Goal: Task Accomplishment & Management: Use online tool/utility

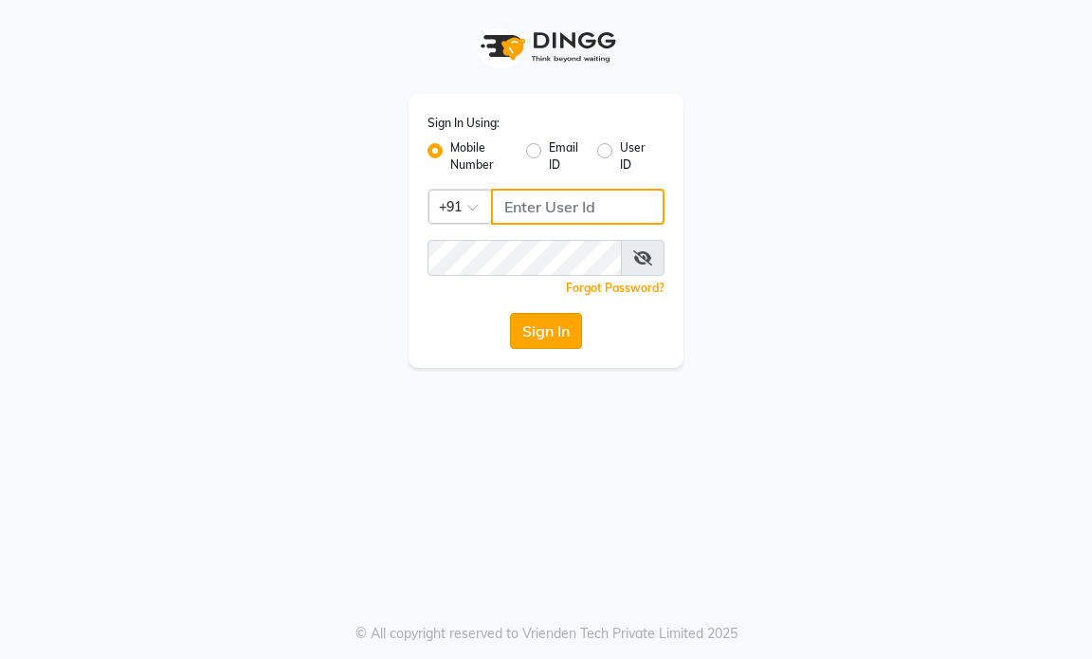
type input "9769153384"
drag, startPoint x: 575, startPoint y: 325, endPoint x: 565, endPoint y: 318, distance: 12.4
click at [574, 325] on button "Sign In" at bounding box center [546, 331] width 72 height 36
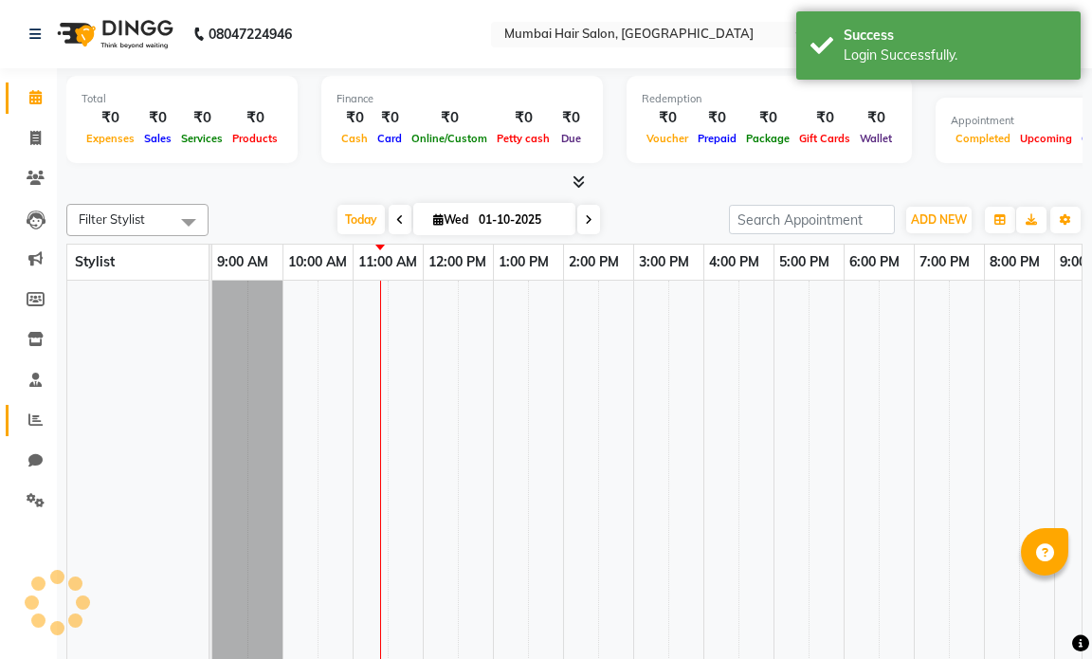
click at [32, 409] on span at bounding box center [35, 420] width 33 height 22
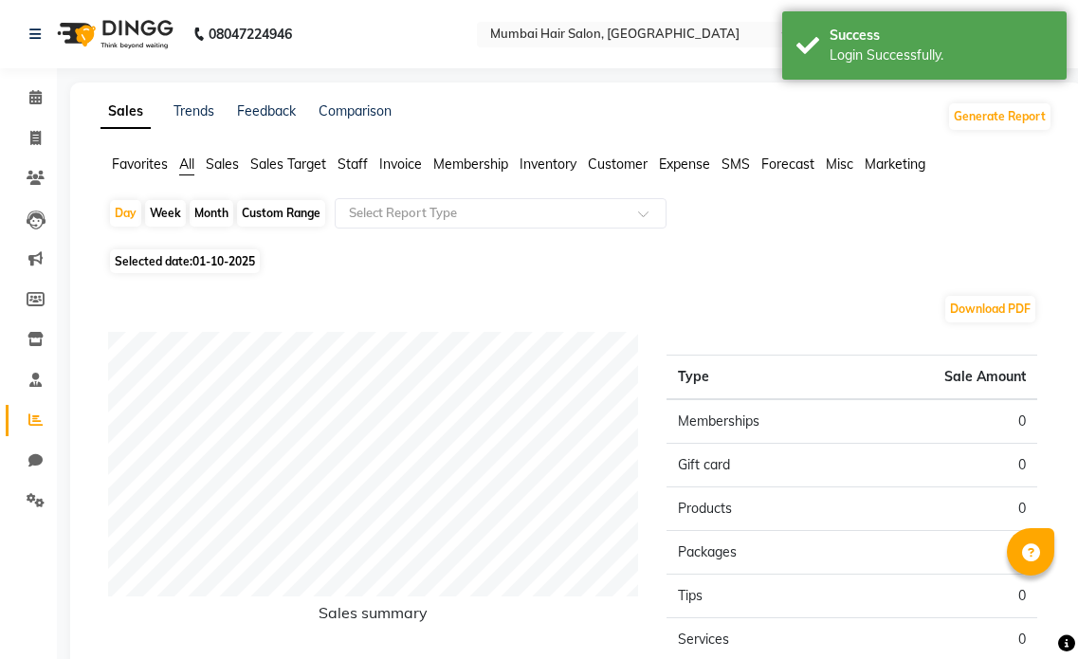
click at [355, 165] on span "Staff" at bounding box center [352, 163] width 30 height 17
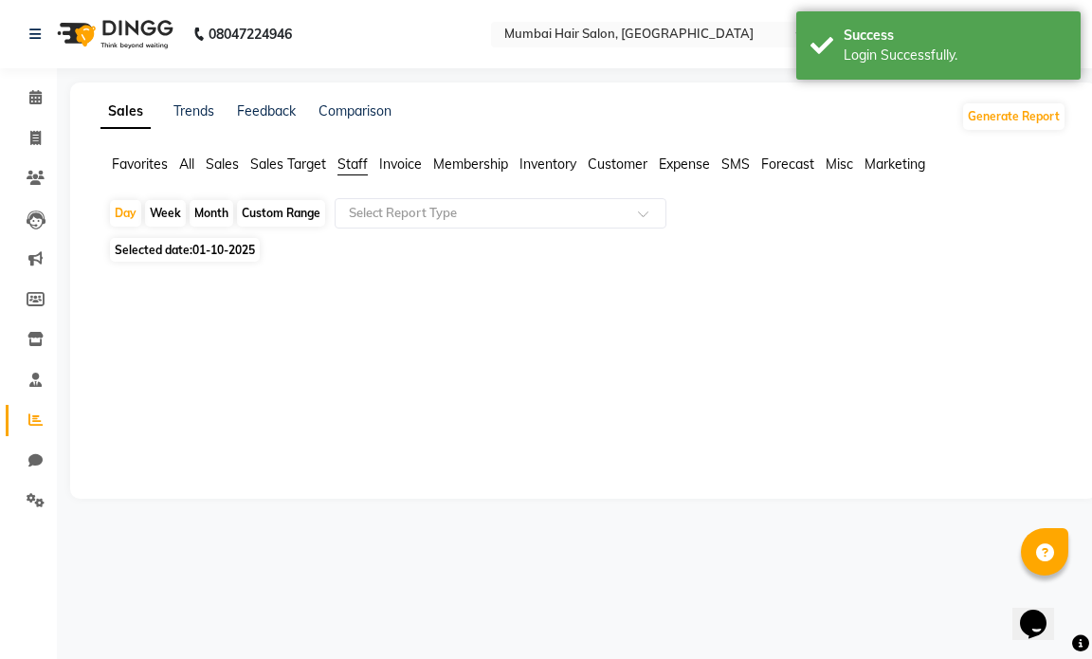
click at [209, 214] on div "Month" at bounding box center [212, 213] width 44 height 27
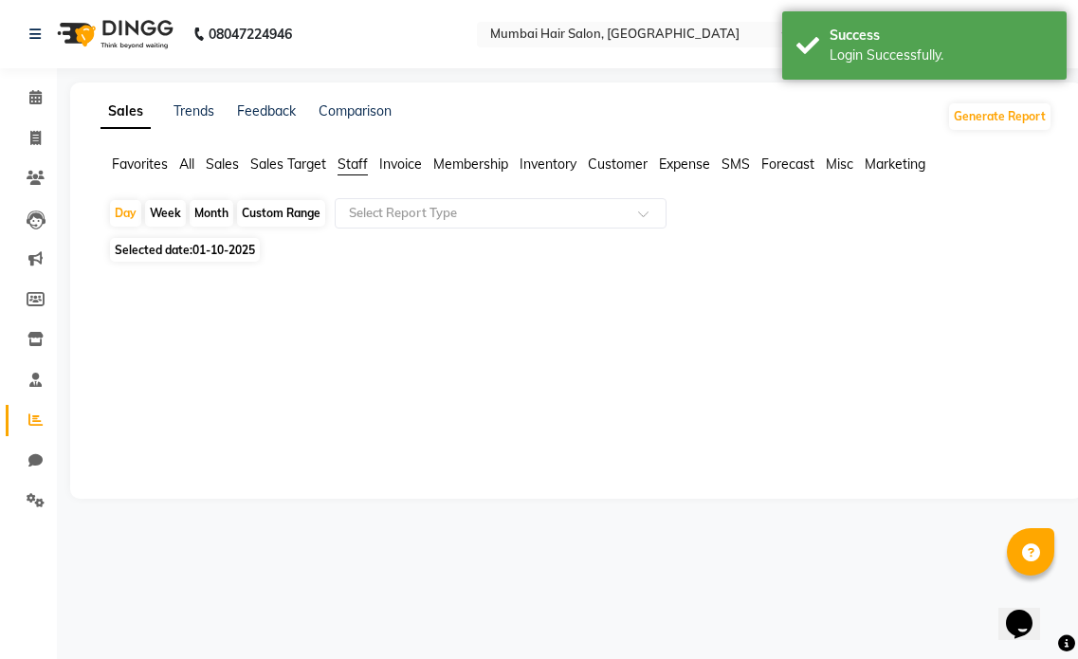
select select "10"
select select "2025"
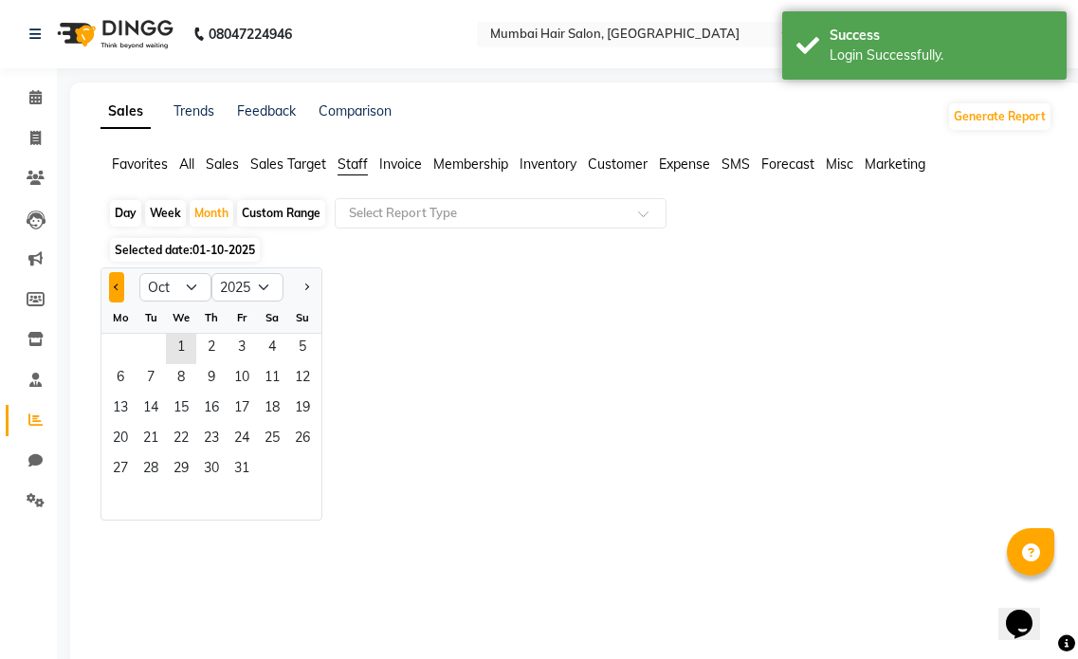
click at [110, 284] on button "Previous month" at bounding box center [116, 287] width 15 height 30
select select "9"
click at [151, 460] on span "30" at bounding box center [151, 470] width 30 height 30
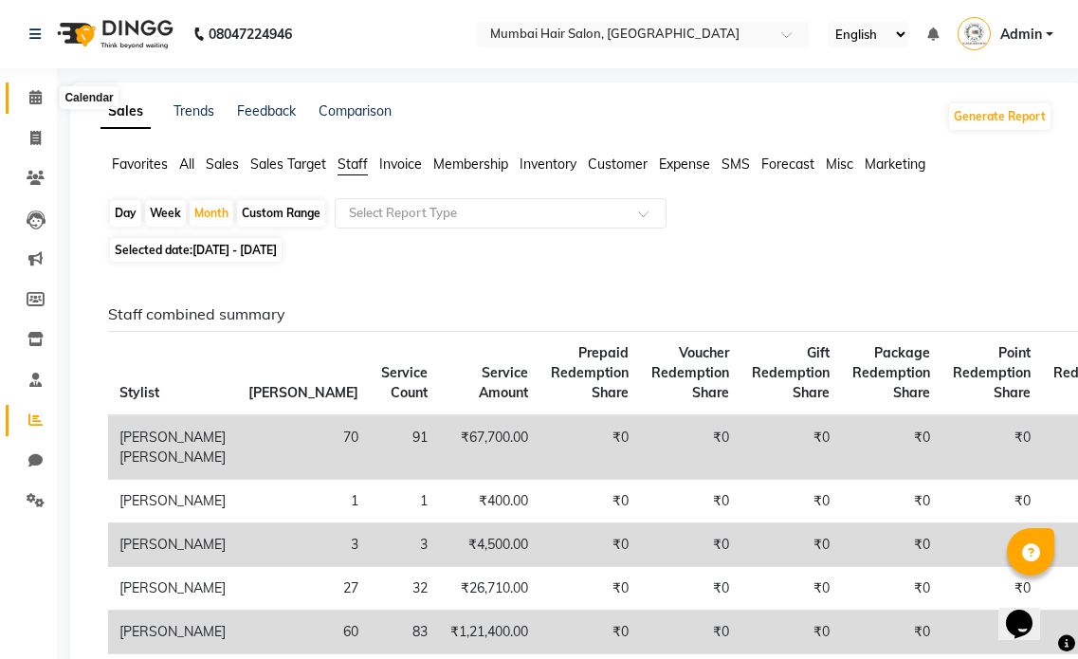
click at [43, 98] on span at bounding box center [35, 98] width 33 height 22
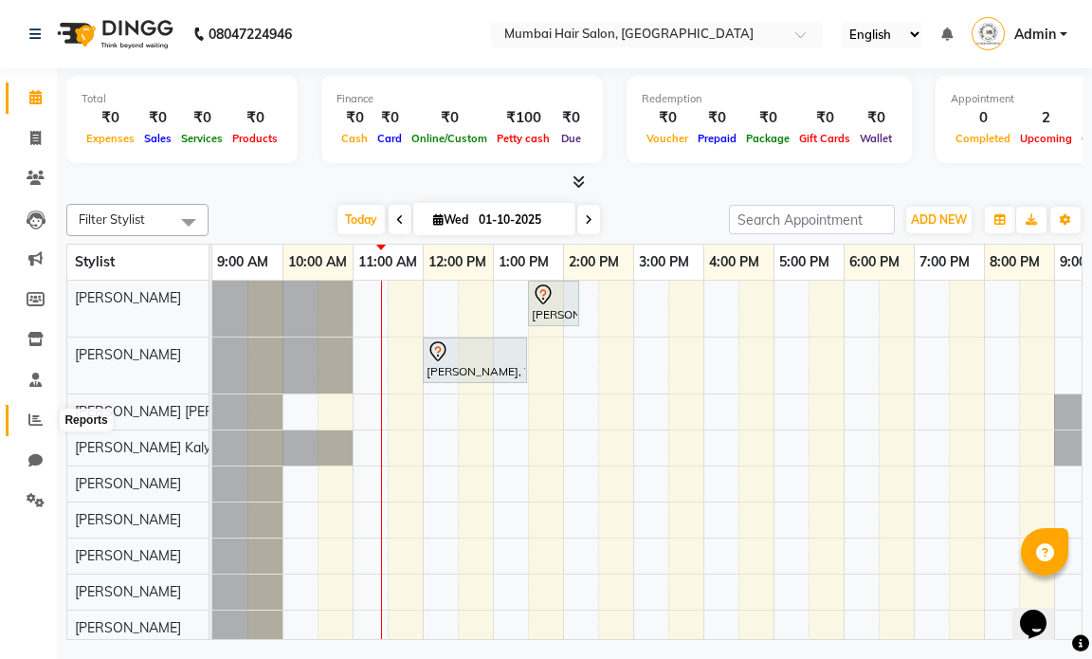
click at [38, 421] on icon at bounding box center [35, 419] width 14 height 14
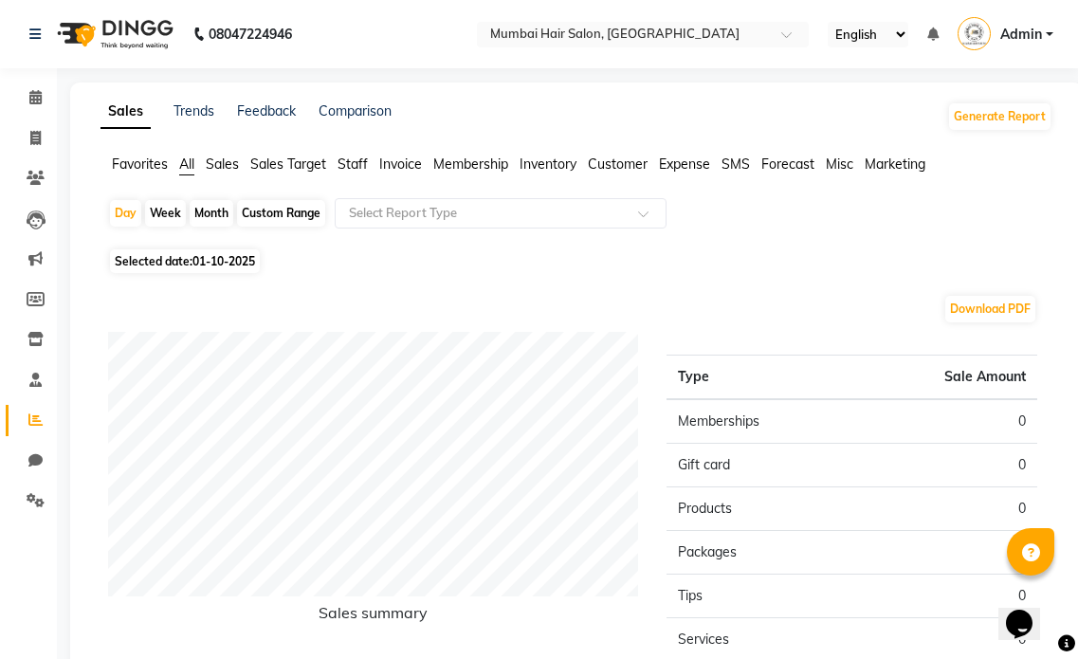
click at [365, 169] on span "Staff" at bounding box center [352, 163] width 30 height 17
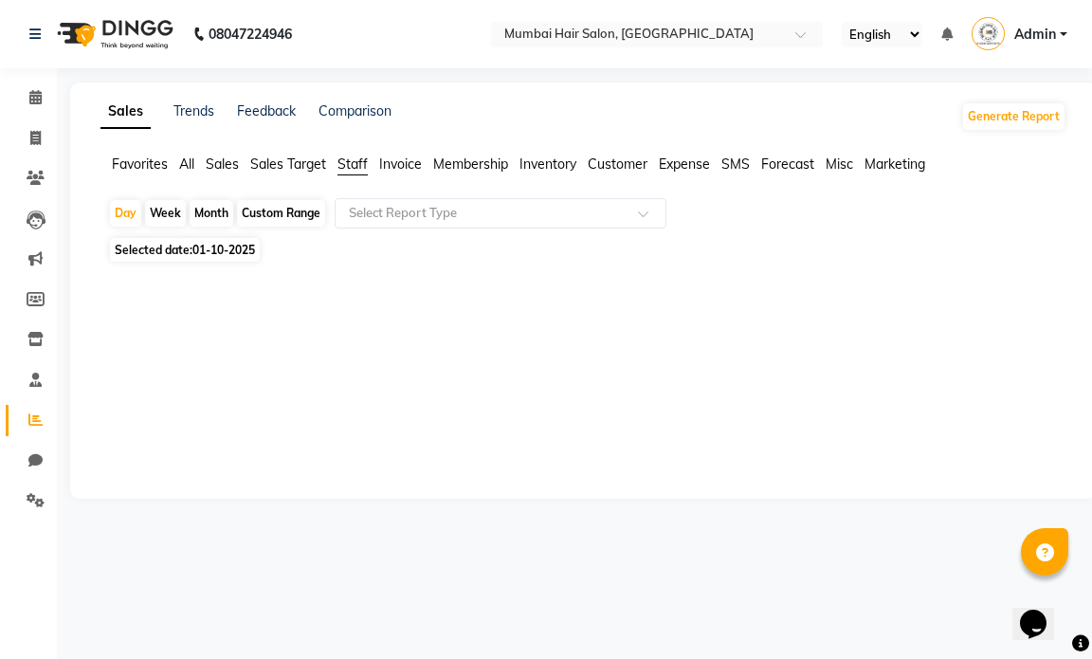
click at [195, 208] on div "Month" at bounding box center [212, 213] width 44 height 27
select select "10"
select select "2025"
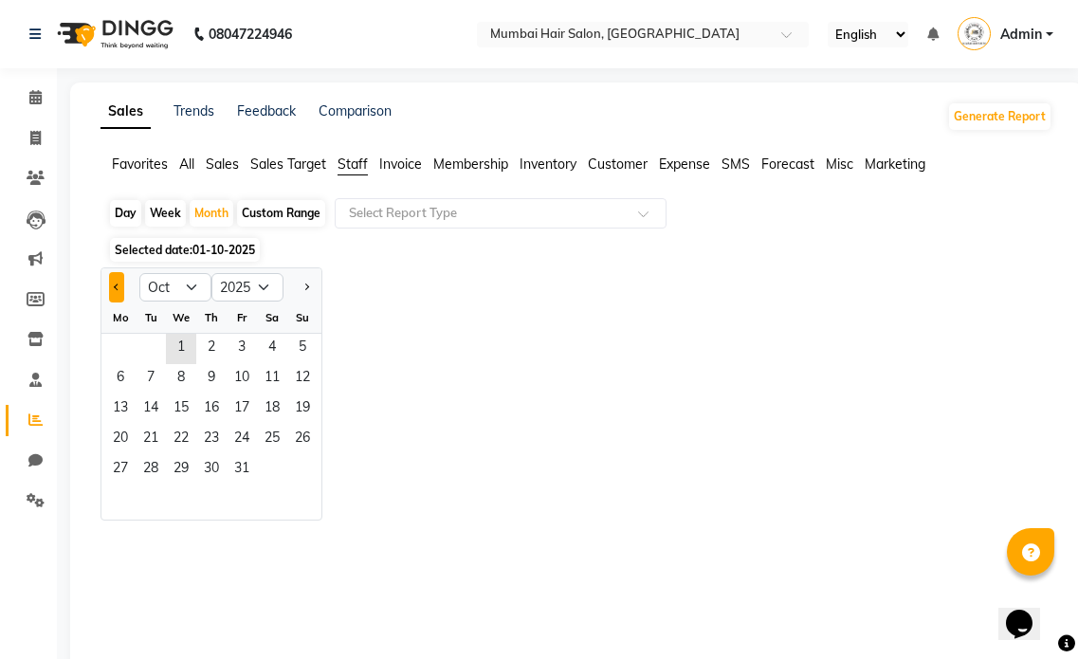
click at [118, 291] on button "Previous month" at bounding box center [116, 287] width 15 height 30
select select "9"
click at [148, 466] on span "30" at bounding box center [151, 470] width 30 height 30
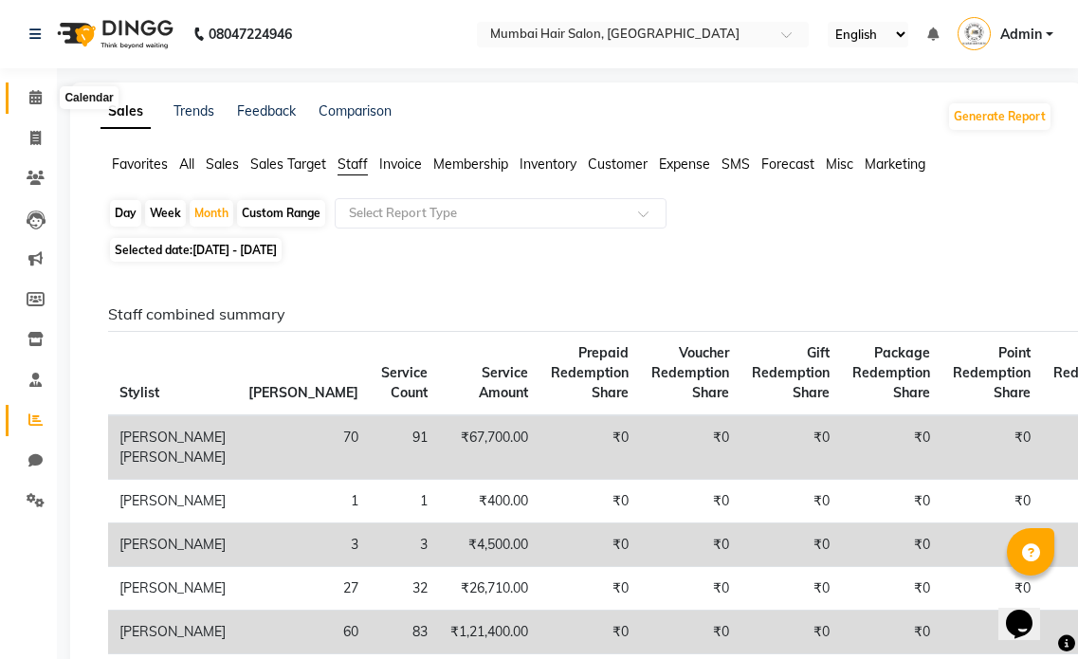
click at [39, 97] on icon at bounding box center [35, 97] width 12 height 14
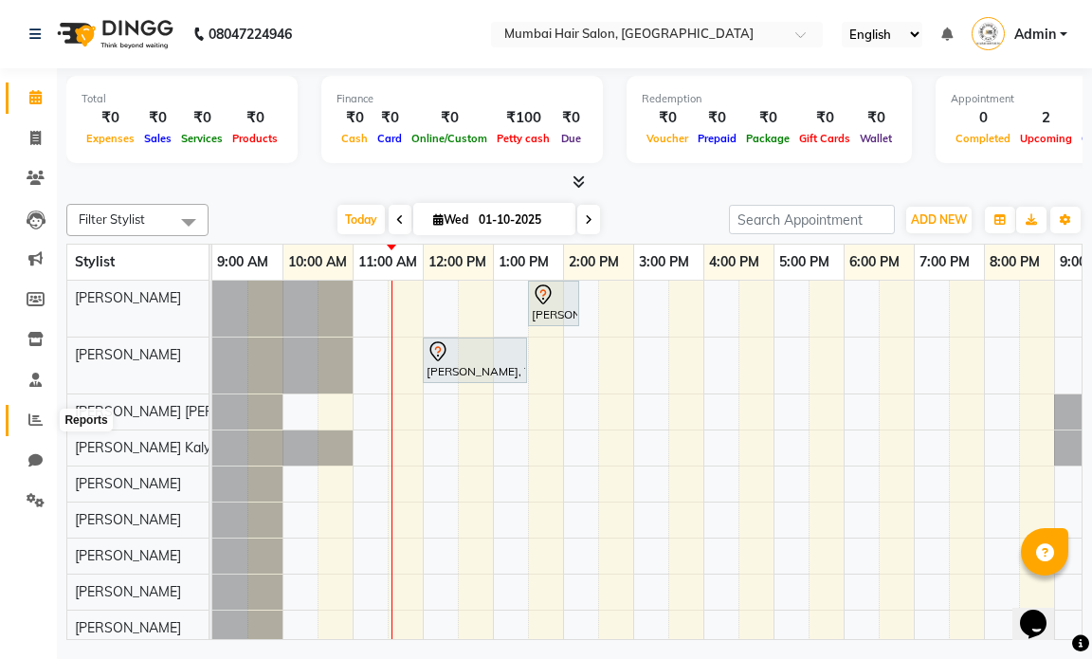
click at [38, 413] on icon at bounding box center [35, 419] width 14 height 14
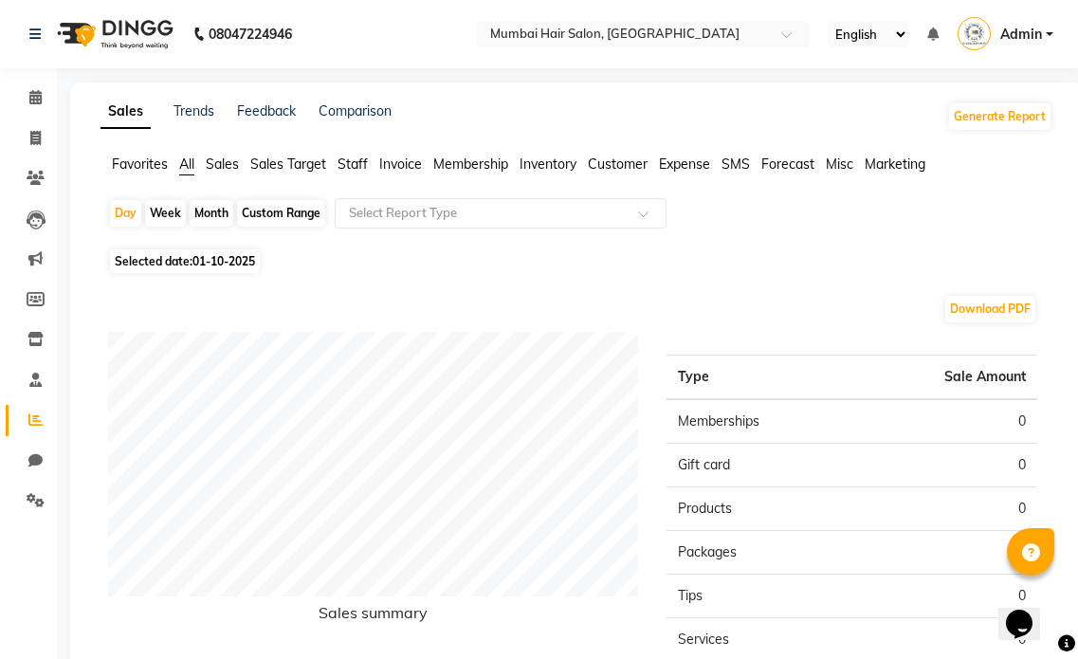
click at [357, 159] on span "Staff" at bounding box center [352, 163] width 30 height 17
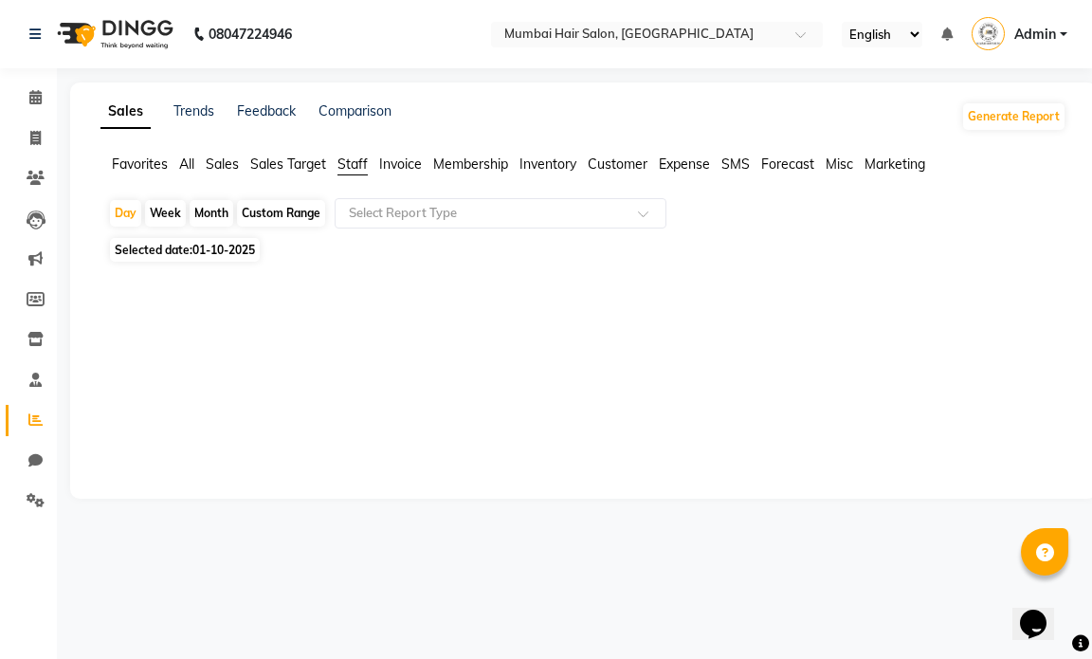
click at [215, 212] on div "Month" at bounding box center [212, 213] width 44 height 27
select select "10"
select select "2025"
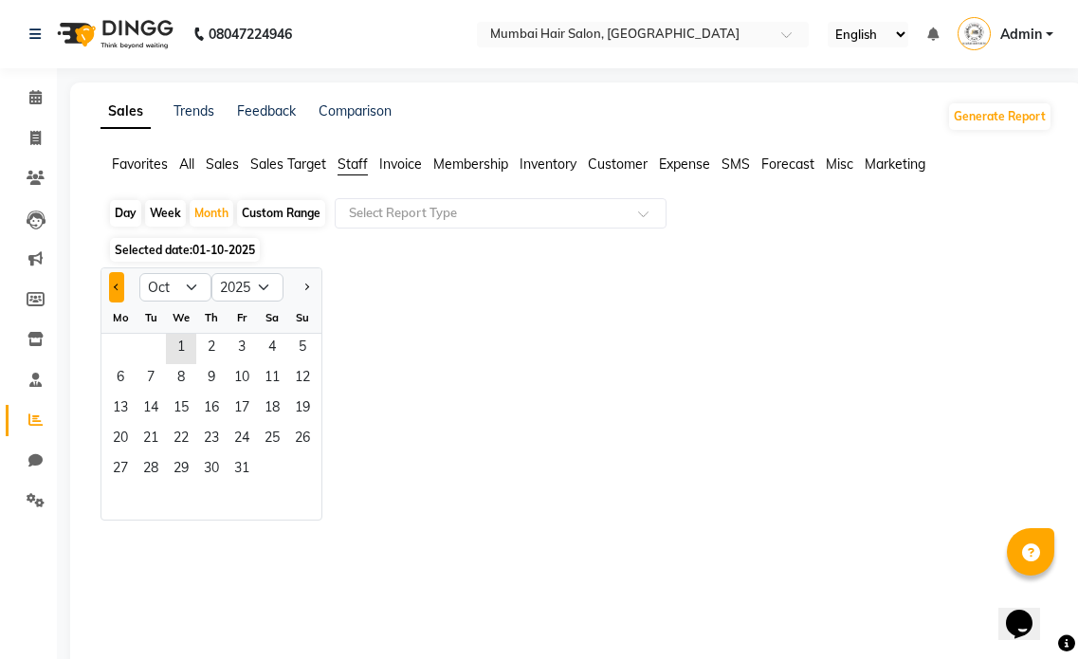
click at [114, 286] on span "Previous month" at bounding box center [117, 286] width 7 height 7
select select "9"
click at [154, 458] on span "30" at bounding box center [151, 470] width 30 height 30
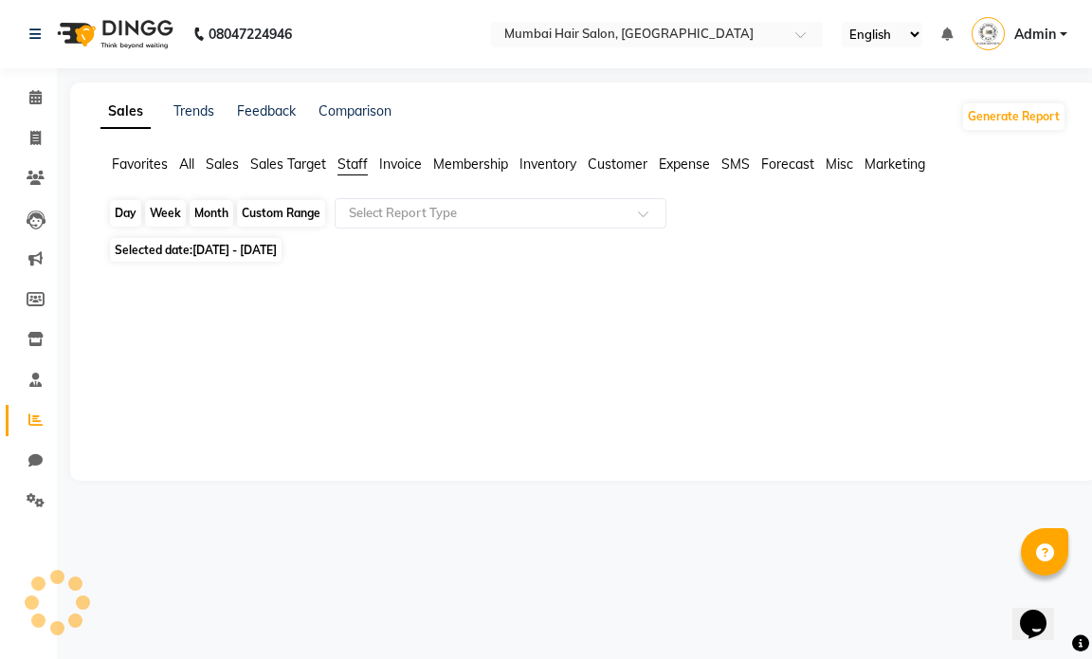
click at [222, 201] on div "Month" at bounding box center [212, 213] width 44 height 27
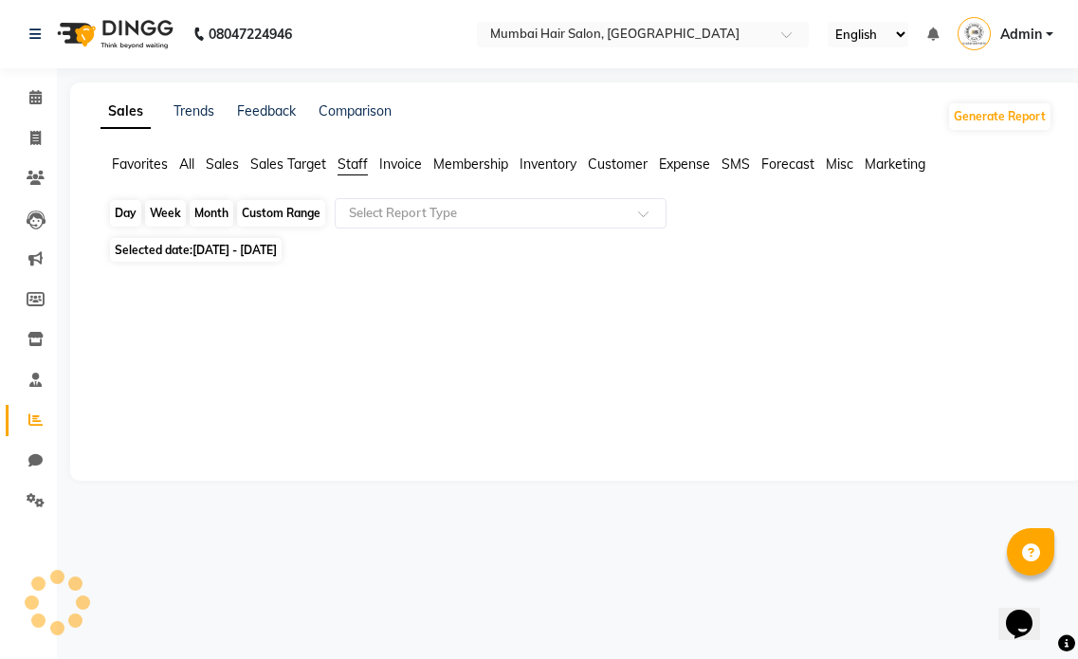
select select "9"
select select "2025"
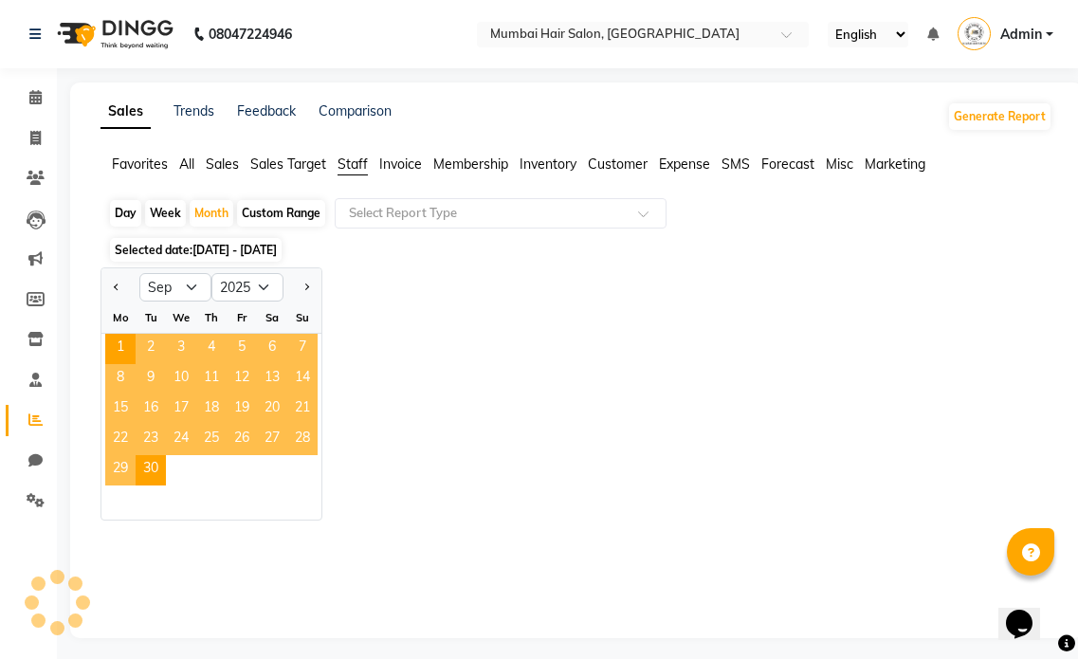
click at [146, 356] on span "2" at bounding box center [151, 349] width 30 height 30
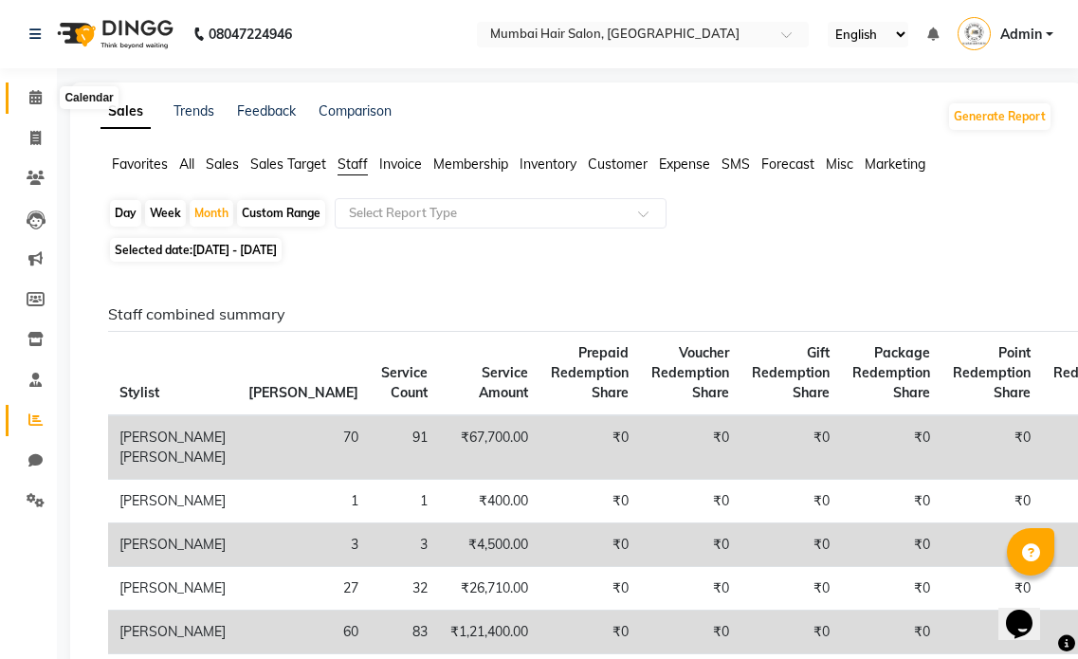
click at [31, 97] on icon at bounding box center [35, 97] width 12 height 14
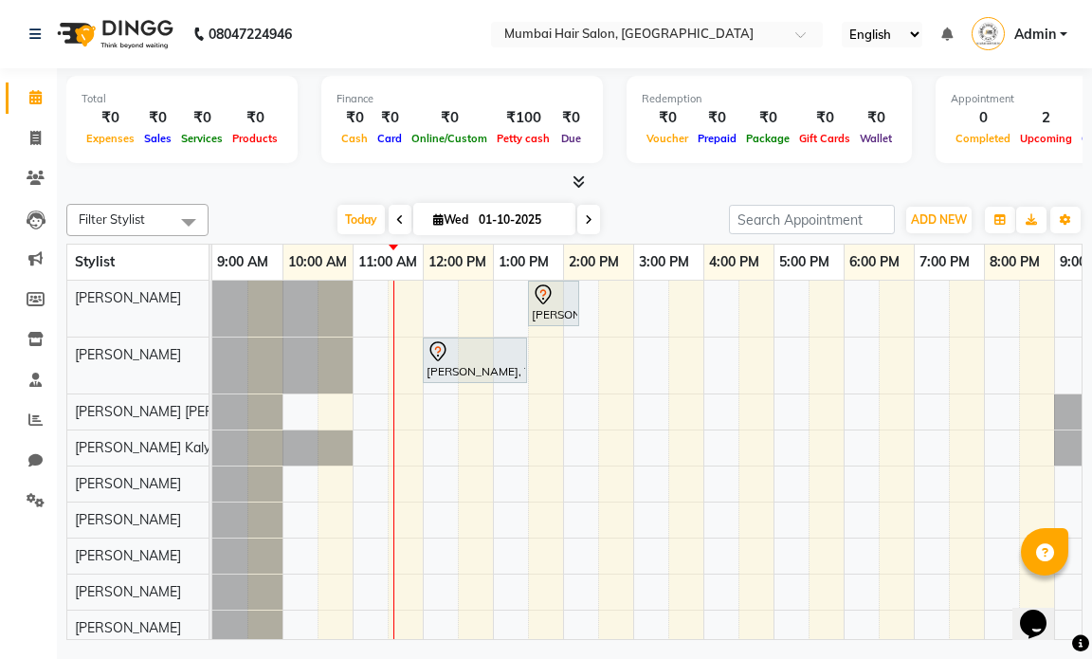
click at [591, 213] on span at bounding box center [588, 219] width 23 height 29
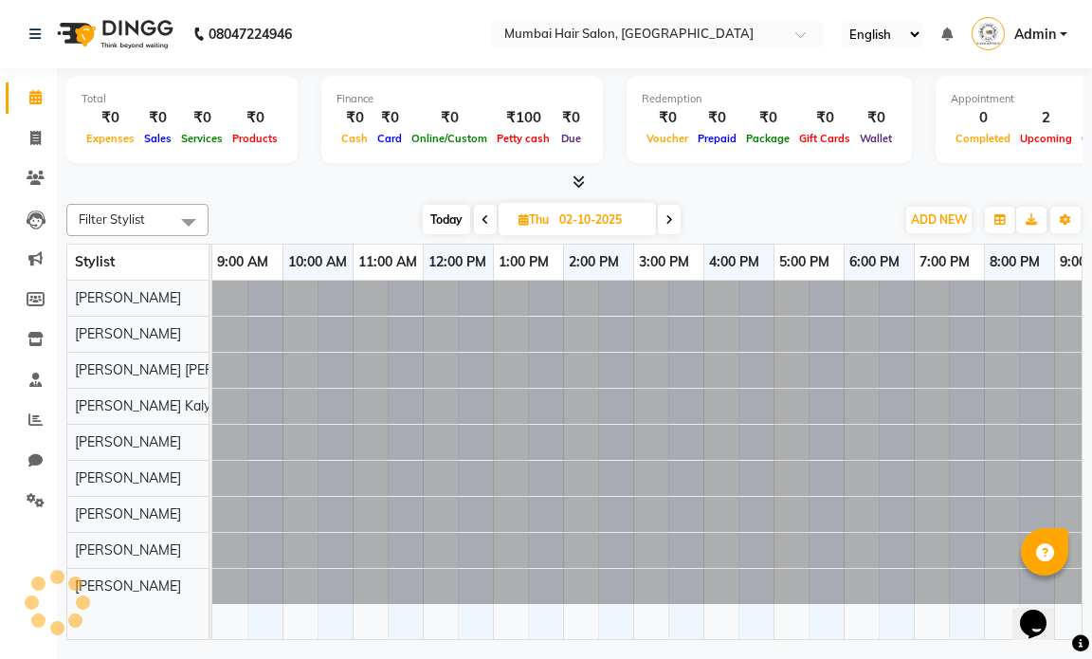
scroll to position [0, 113]
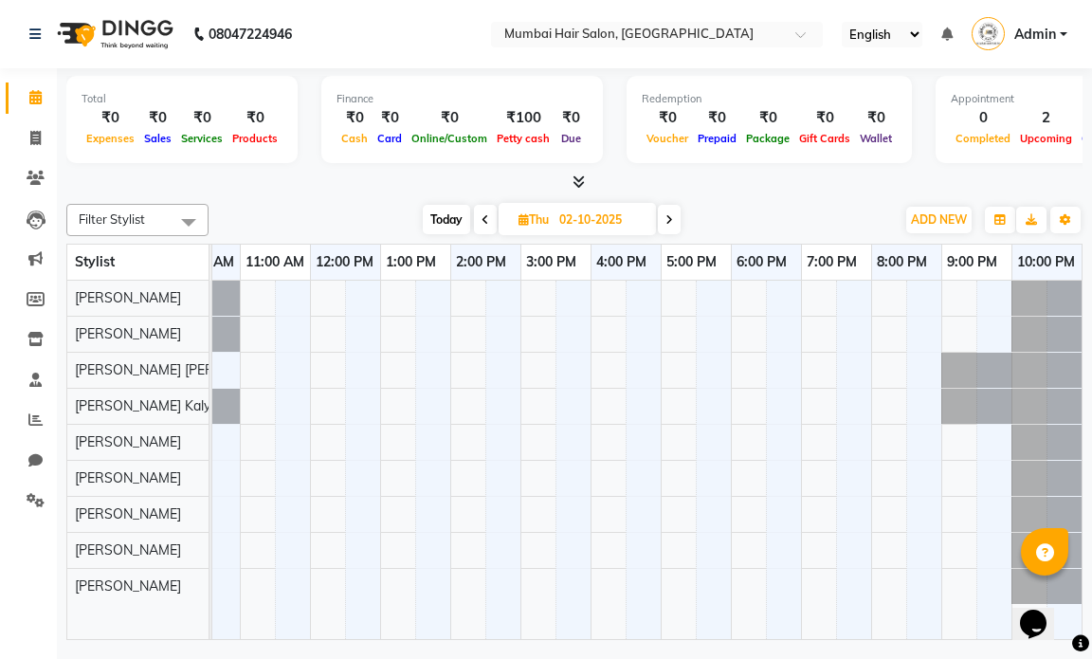
click at [676, 222] on span at bounding box center [669, 219] width 23 height 29
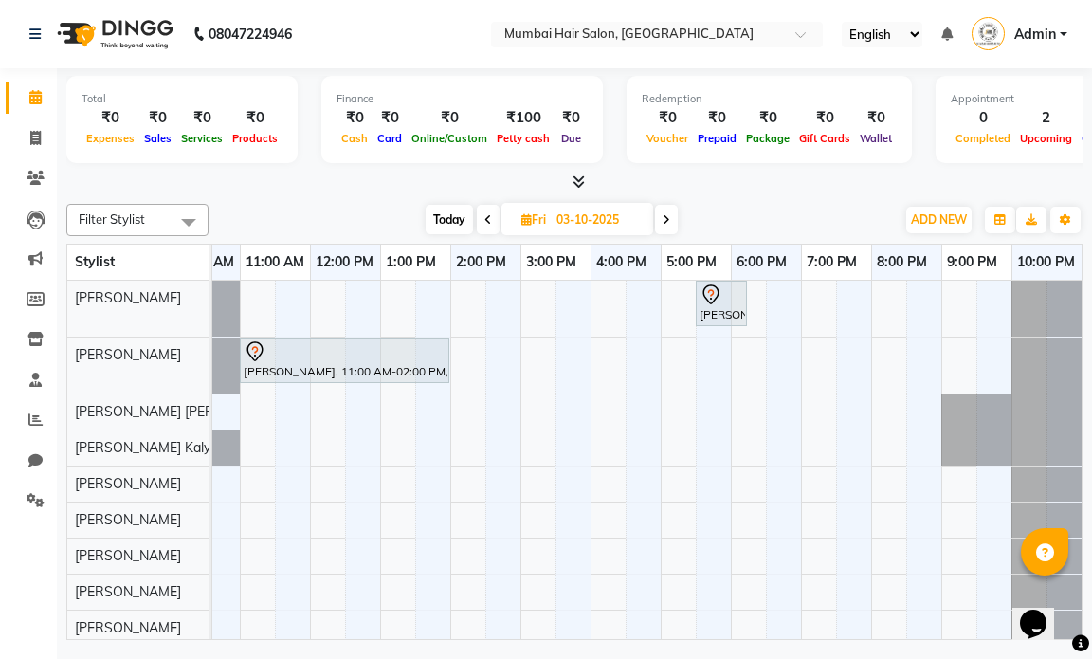
click at [666, 214] on icon at bounding box center [666, 219] width 8 height 11
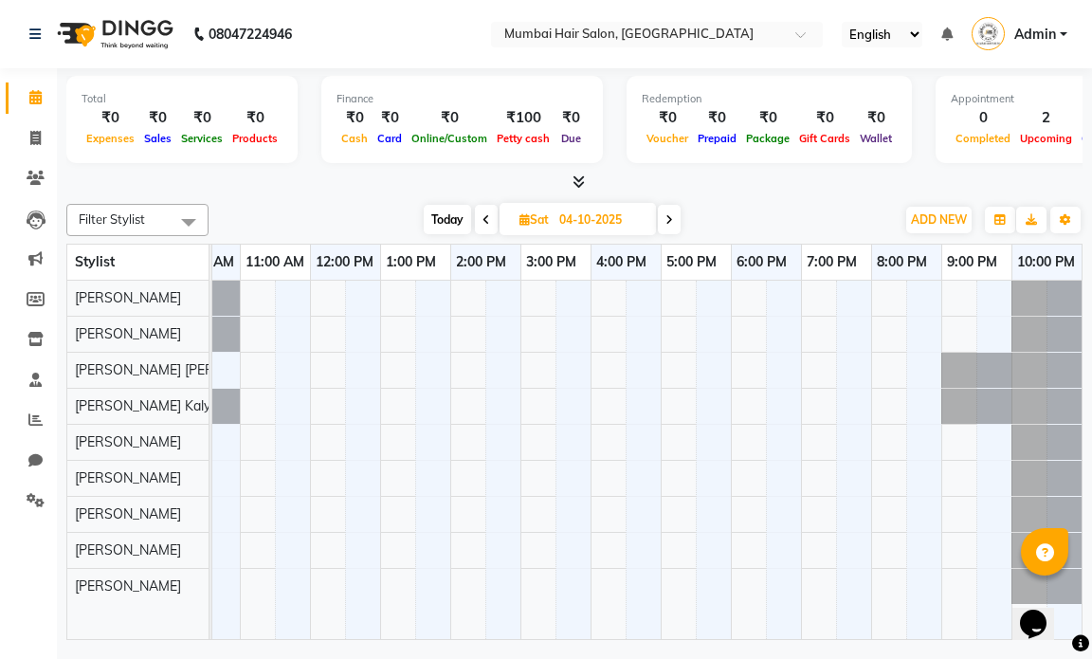
click at [482, 221] on icon at bounding box center [486, 219] width 8 height 11
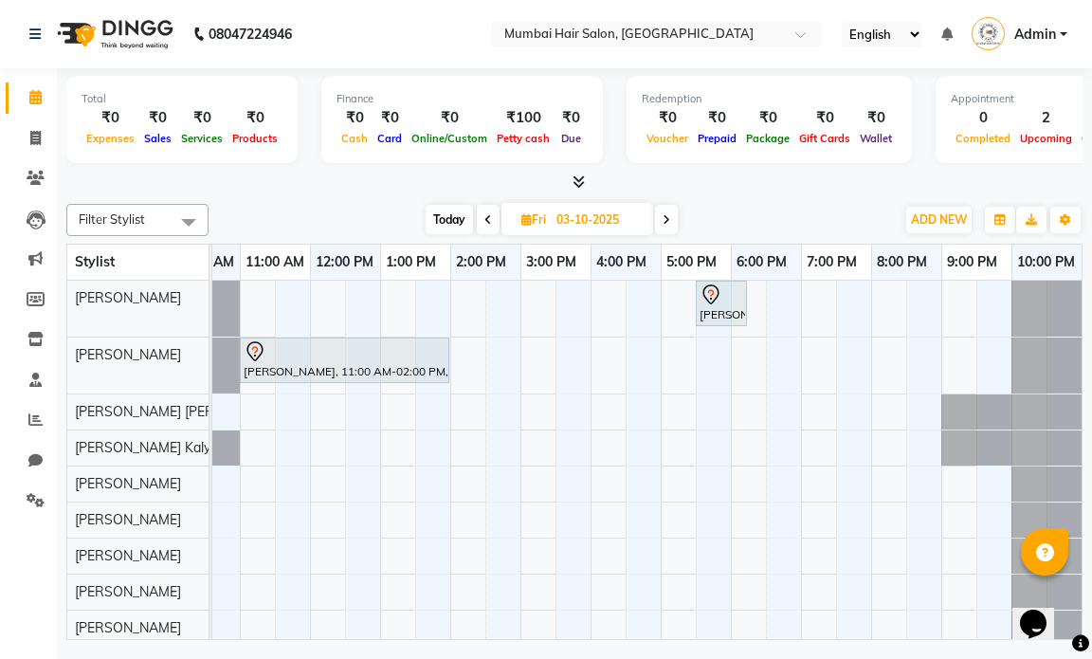
click at [481, 221] on span at bounding box center [488, 219] width 23 height 29
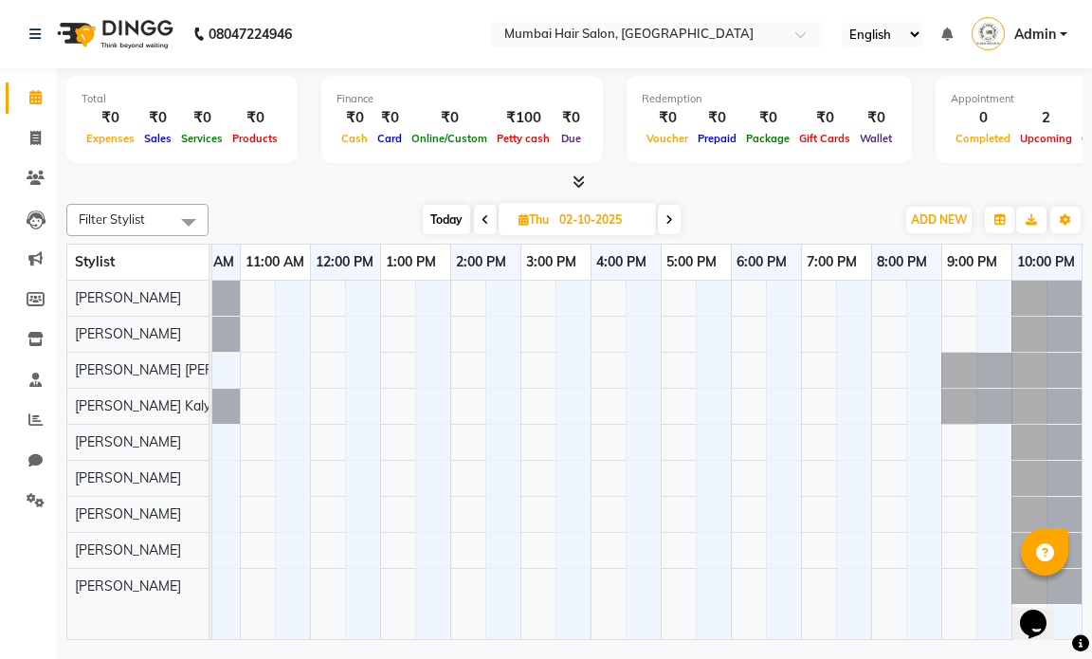
click at [481, 221] on icon at bounding box center [485, 219] width 8 height 11
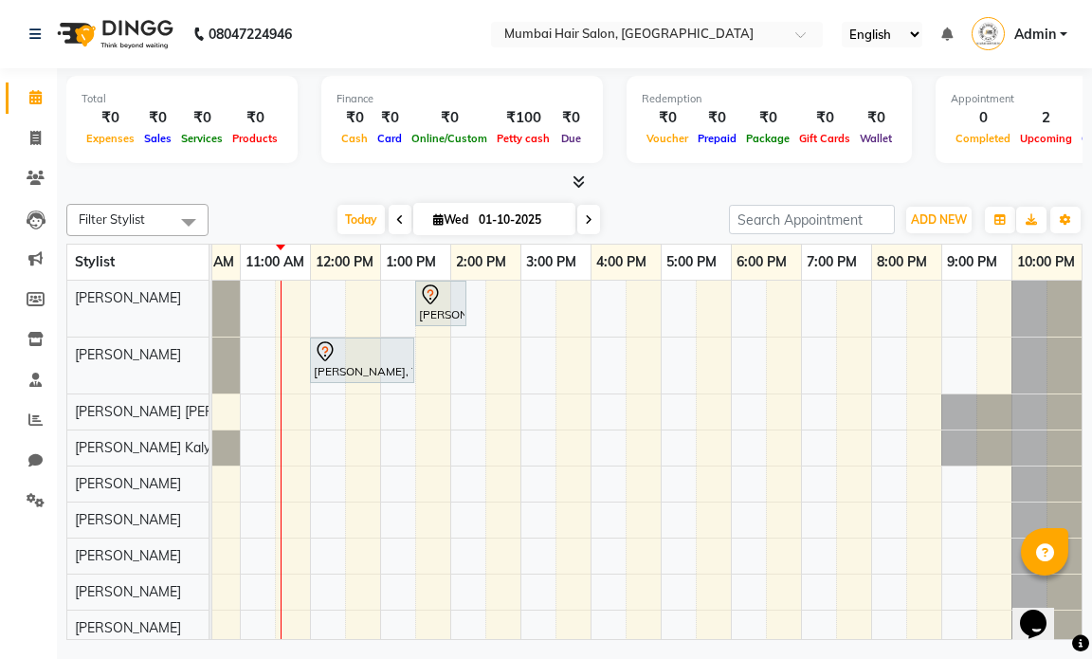
click at [402, 213] on span at bounding box center [400, 219] width 23 height 29
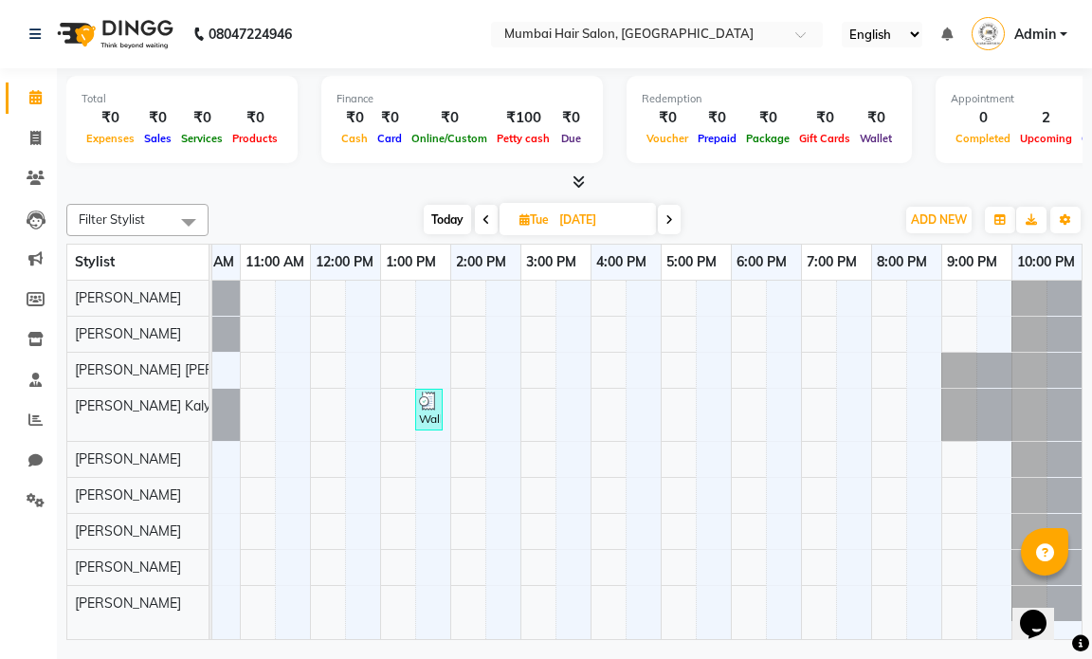
click at [677, 217] on span at bounding box center [669, 219] width 23 height 29
type input "01-10-2025"
